Goal: Task Accomplishment & Management: Manage account settings

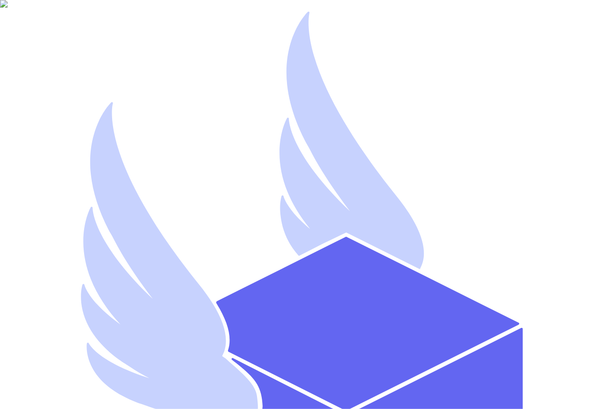
type input "s.abderrehman+1@gmail.com"
type input "[EMAIL_ADDRESS][DOMAIN_NAME]"
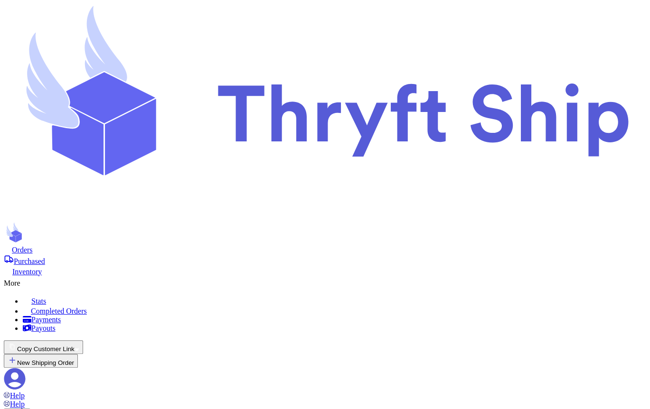
click at [83, 341] on button "Copy Customer Link" at bounding box center [43, 348] width 79 height 14
click at [517, 47] on header "Orders Purchased Inventory More Stats Completed Orders Payments Payouts Copy Cu…" at bounding box center [325, 218] width 643 height 428
click at [26, 368] on icon at bounding box center [14, 378] width 21 height 21
drag, startPoint x: 341, startPoint y: 175, endPoint x: 193, endPoint y: 179, distance: 148.2
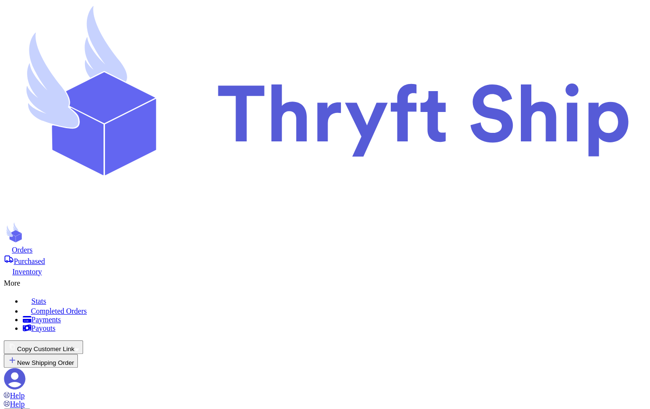
copy p "Make sure this is not your personal handle."
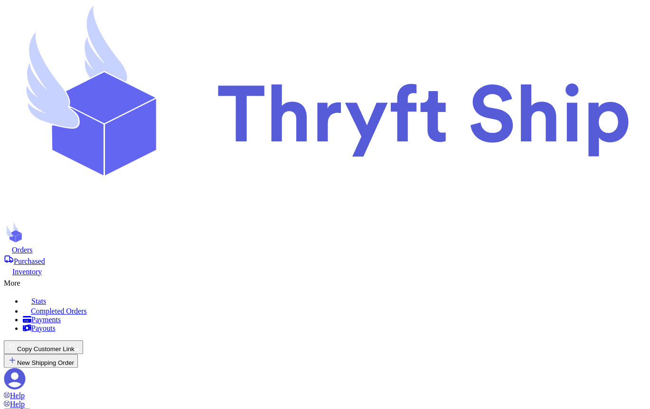
scroll to position [76, 0]
